Goal: Task Accomplishment & Management: Manage account settings

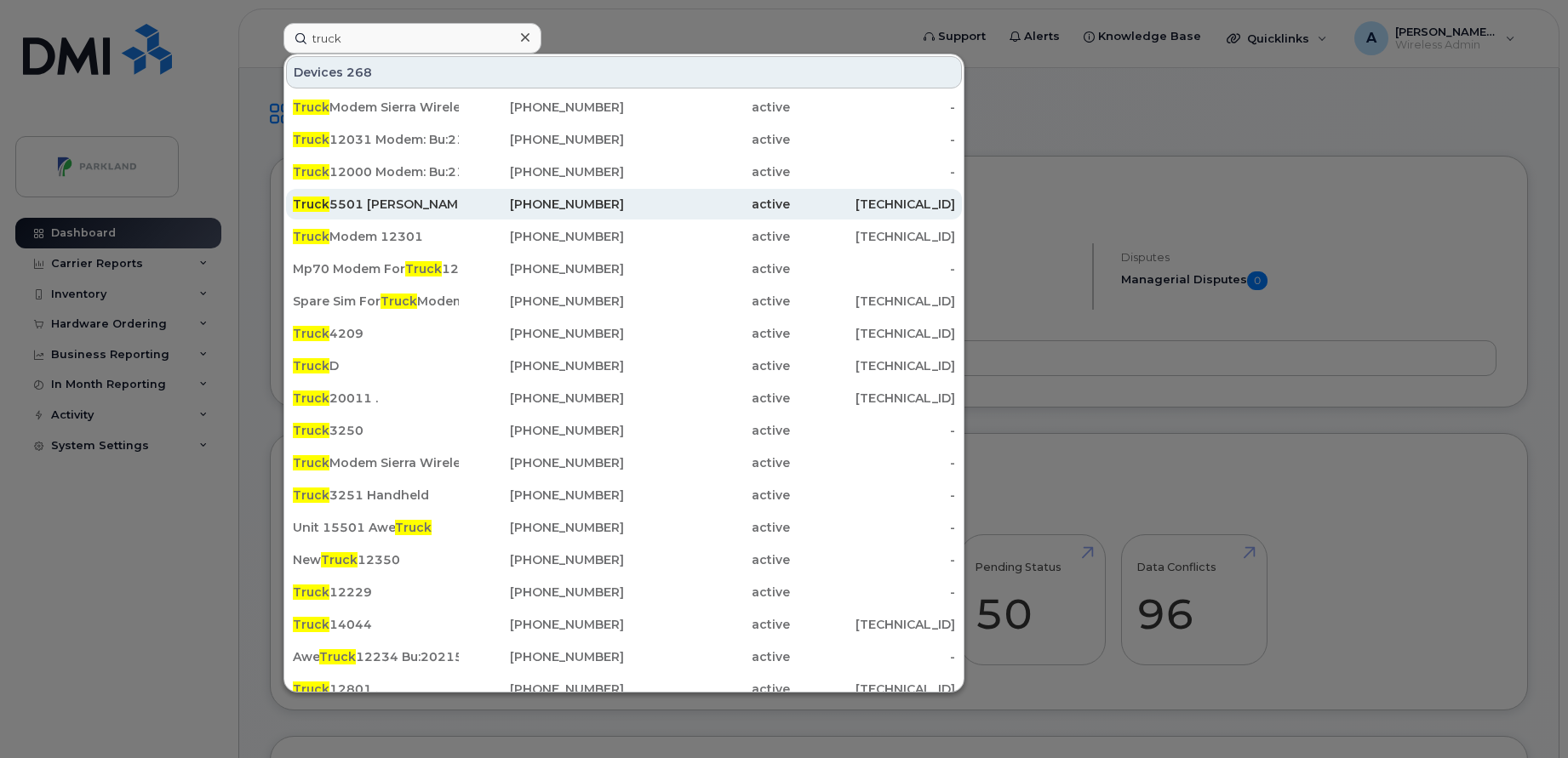
type input "truck"
click at [481, 202] on div "226-749-2209" at bounding box center [542, 204] width 166 height 17
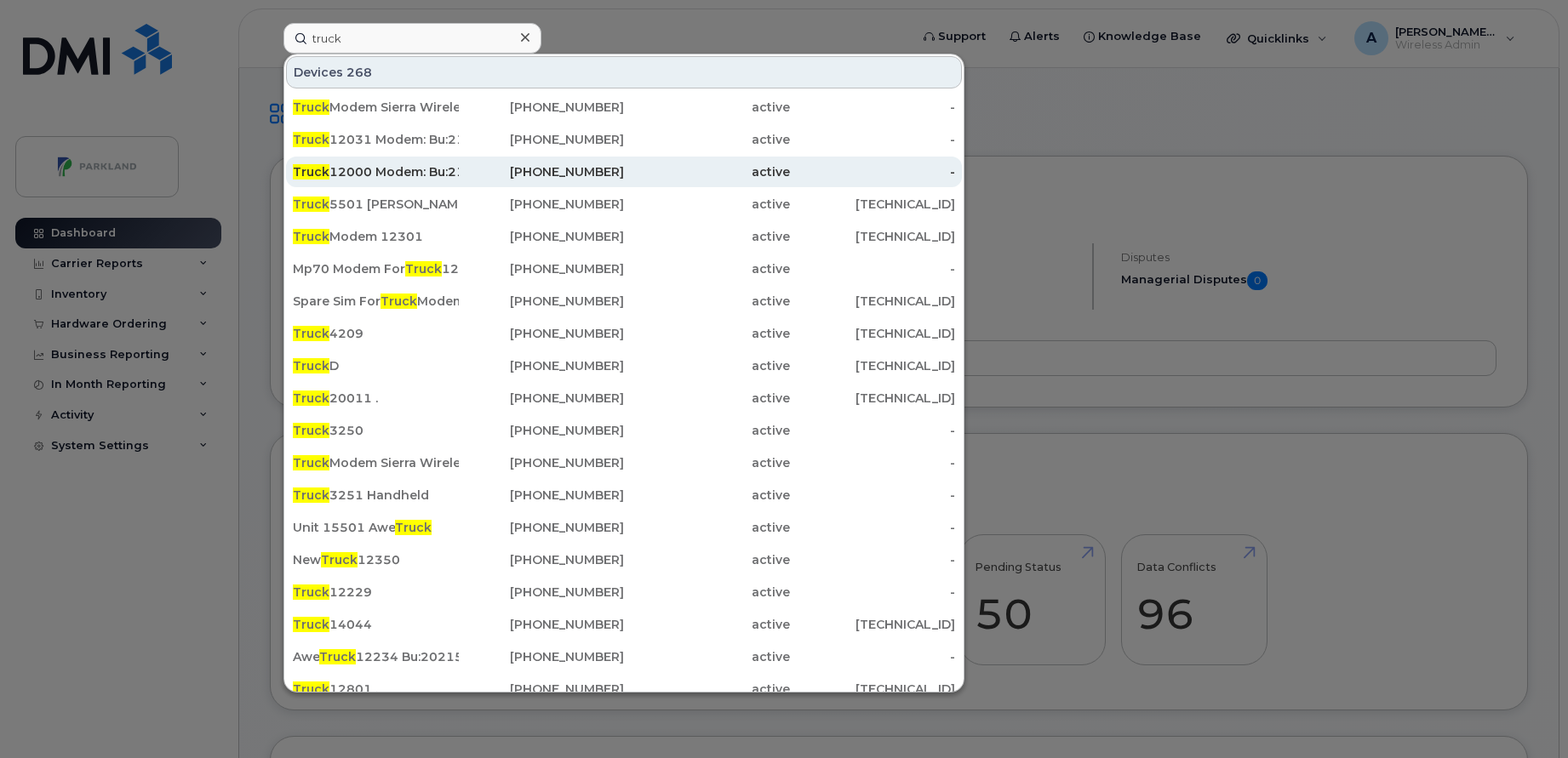
click at [381, 174] on div "Truck 12000 Modem: Bu:21105" at bounding box center [376, 171] width 166 height 17
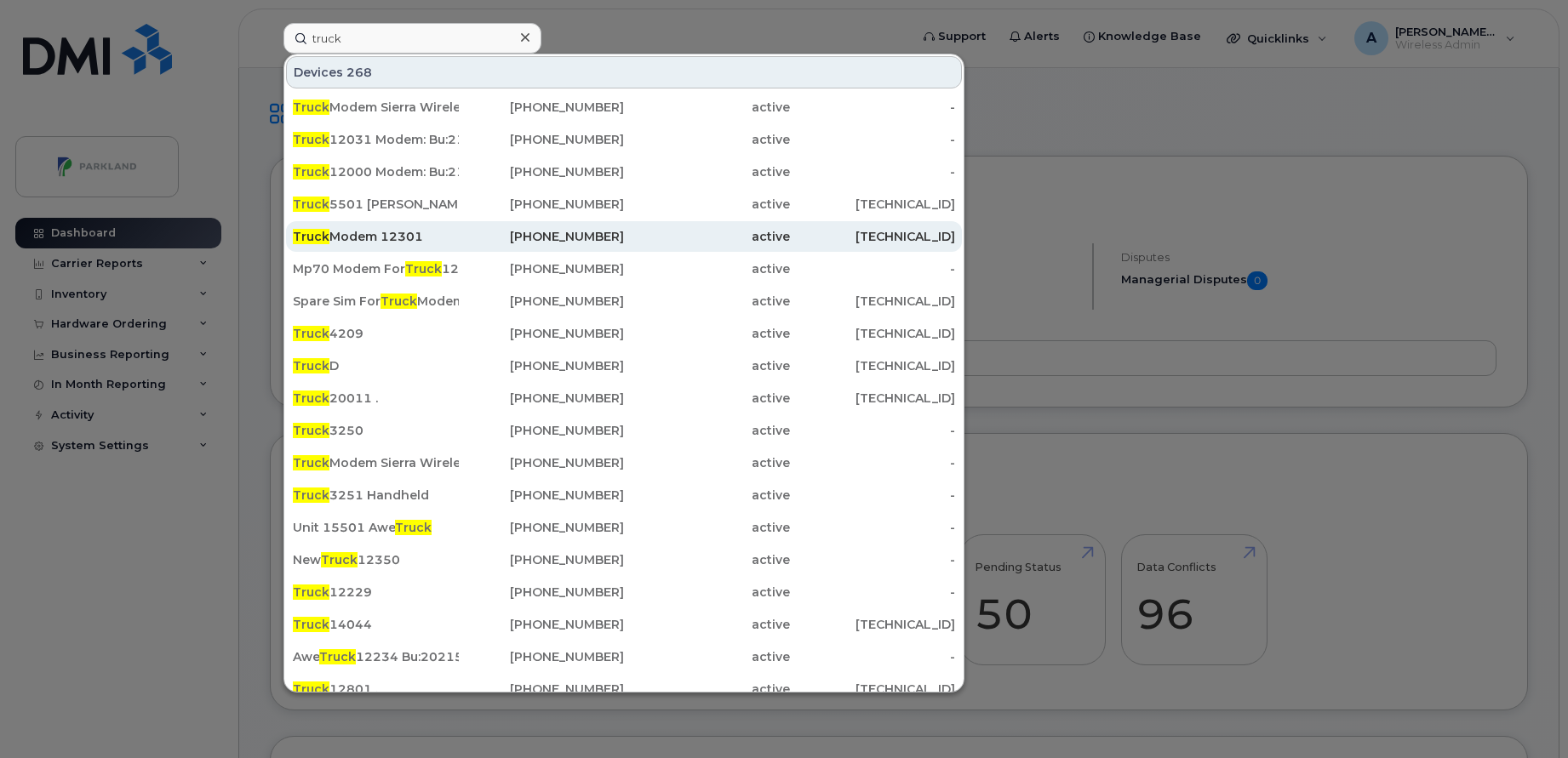
click at [471, 227] on div "403-550-8673" at bounding box center [542, 236] width 166 height 31
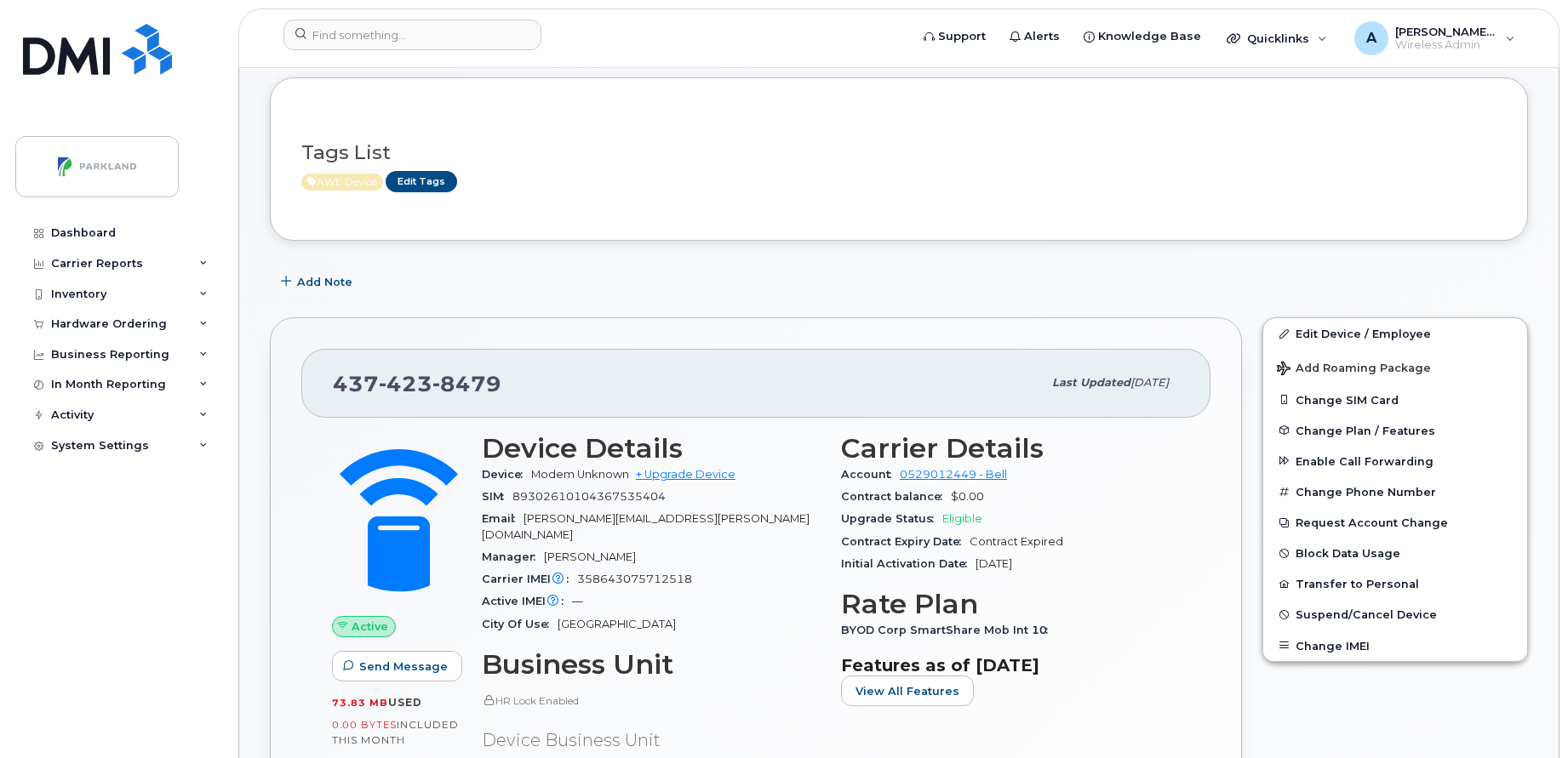
scroll to position [92, 0]
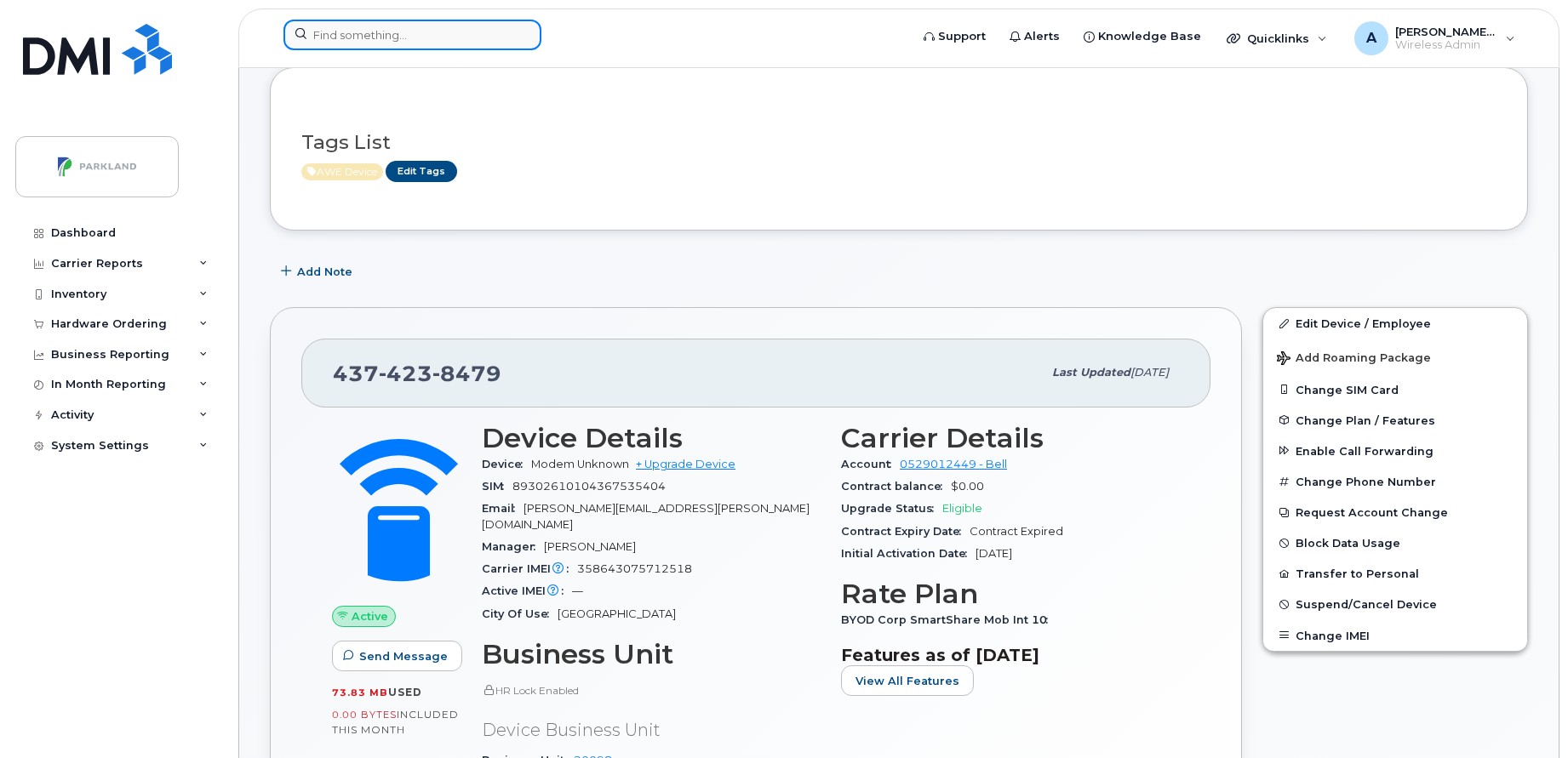
click at [416, 42] on input at bounding box center [412, 35] width 258 height 31
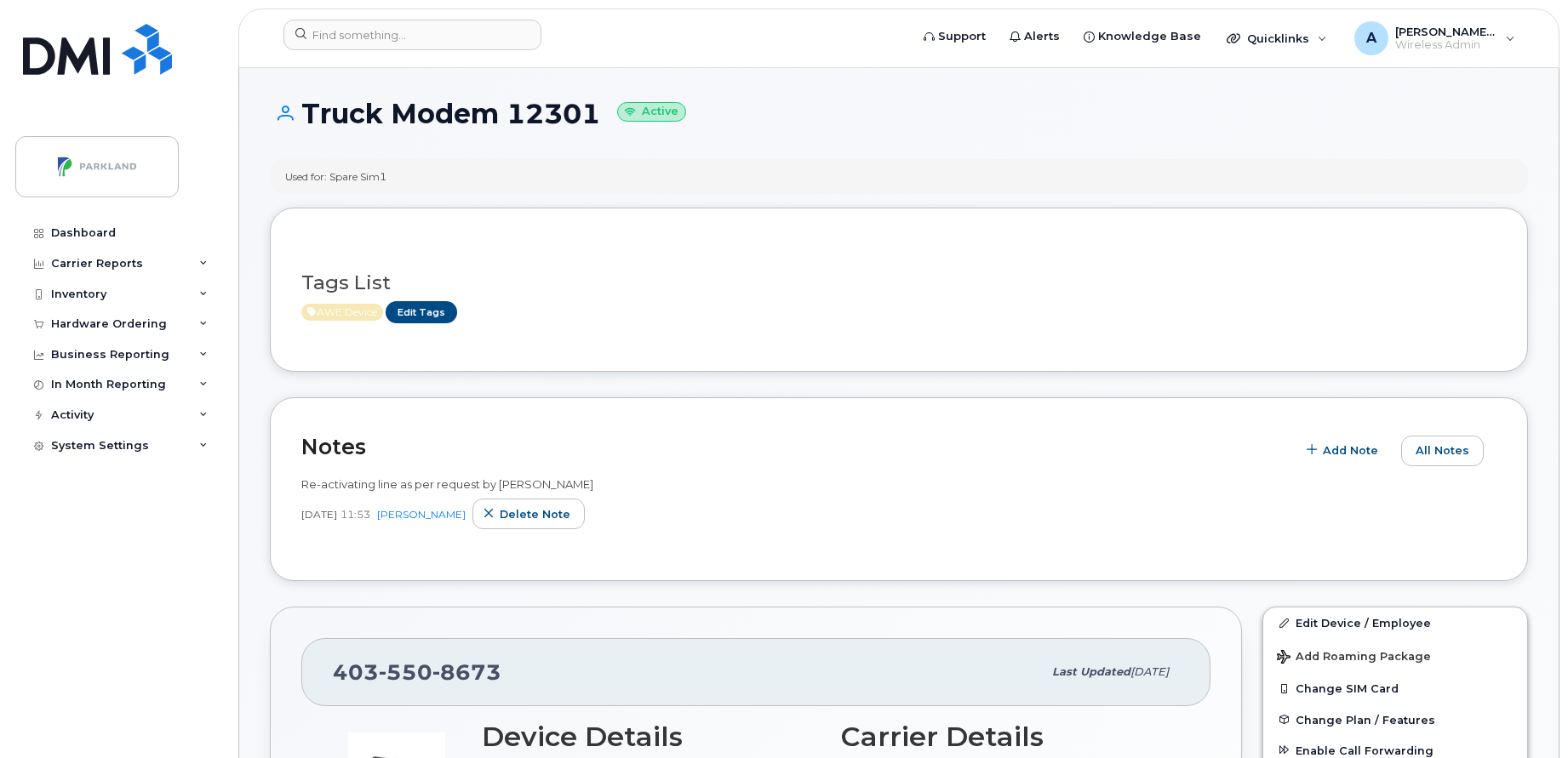
click at [285, 117] on icon at bounding box center [281, 113] width 23 height 15
click at [1313, 622] on link "Edit Device / Employee" at bounding box center [1394, 623] width 264 height 31
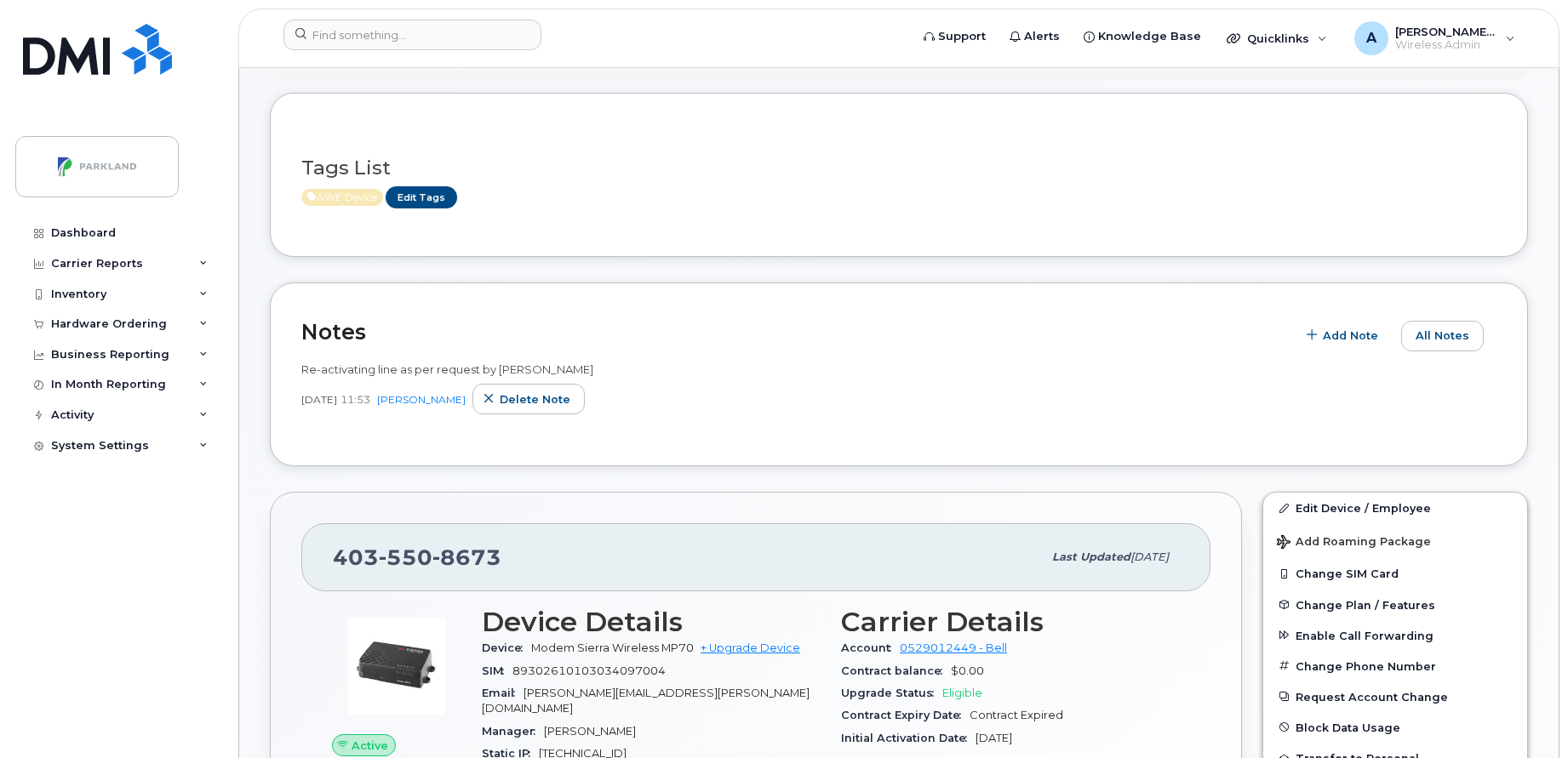
scroll to position [173, 0]
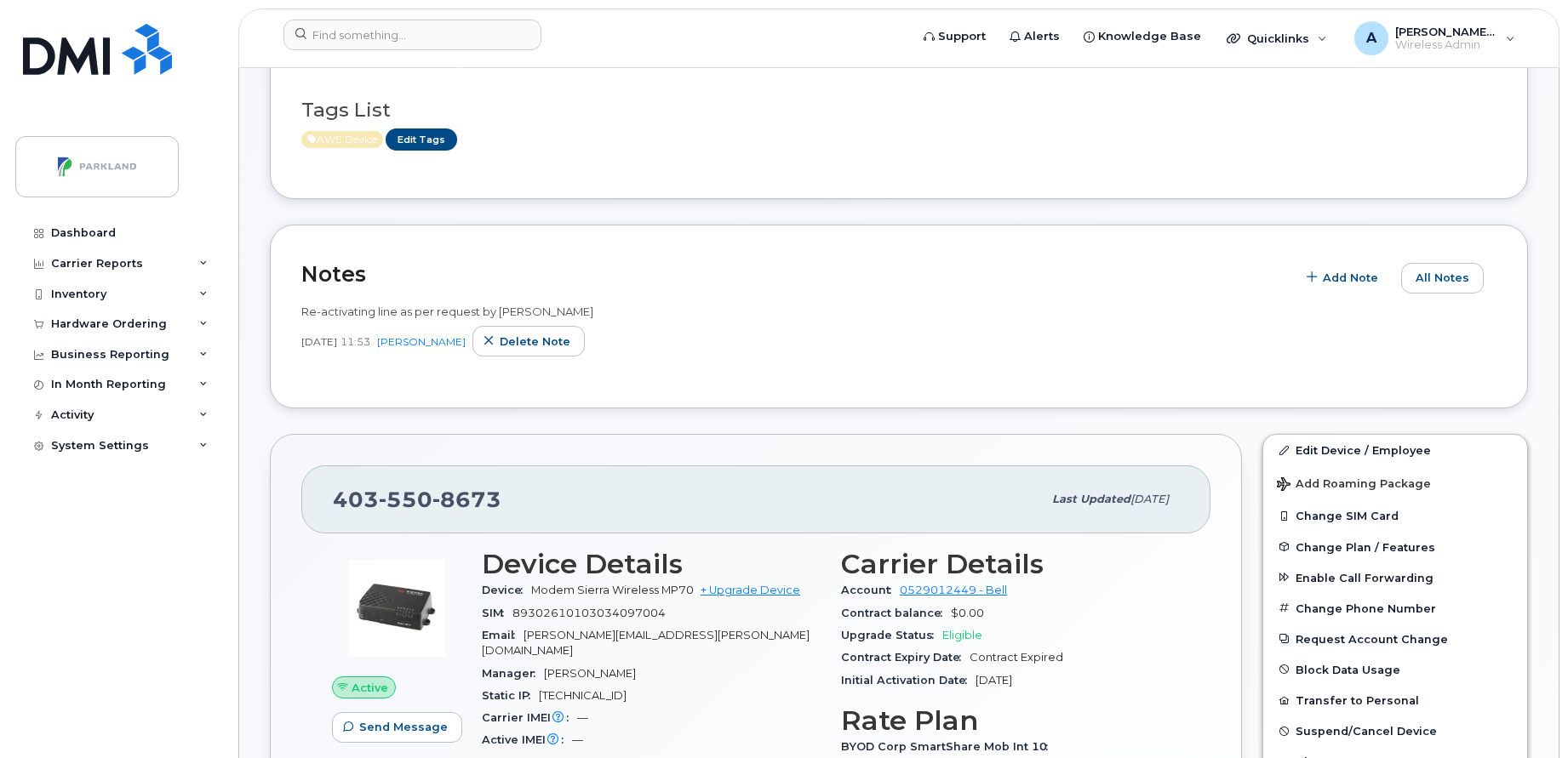
click at [740, 283] on h2 "Notes" at bounding box center [794, 274] width 986 height 26
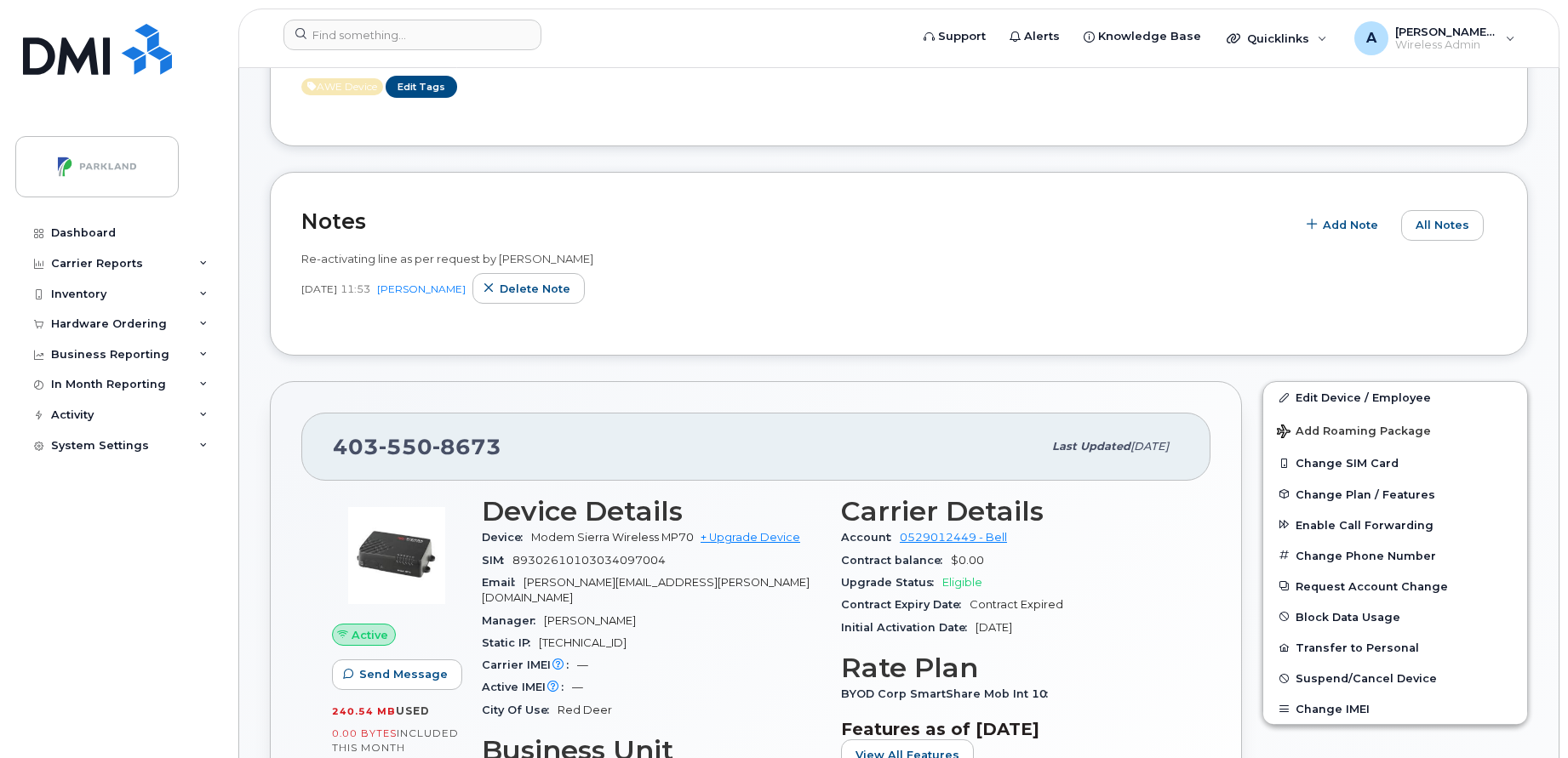
scroll to position [515, 0]
